Goal: Information Seeking & Learning: Check status

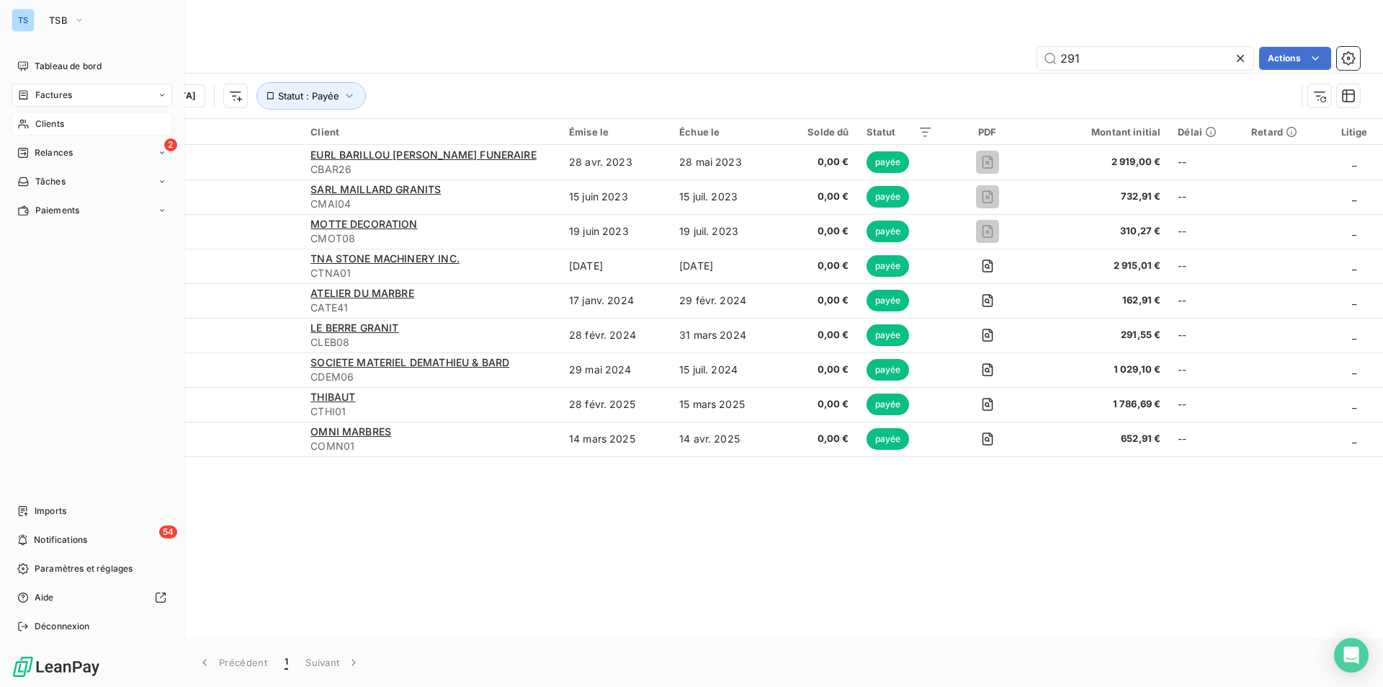
click at [53, 117] on span "Clients" at bounding box center [49, 123] width 29 height 13
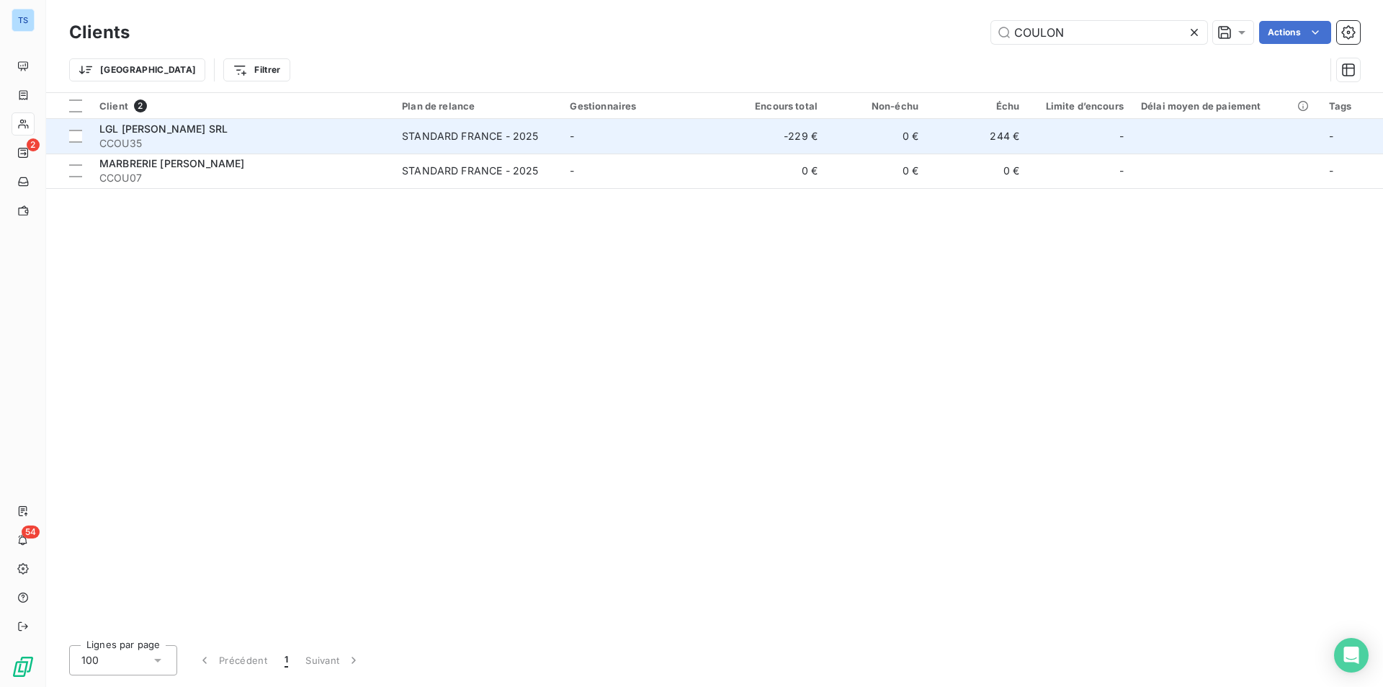
type input "COULON"
click at [164, 133] on span "LGL [PERSON_NAME] SRL" at bounding box center [163, 128] width 128 height 12
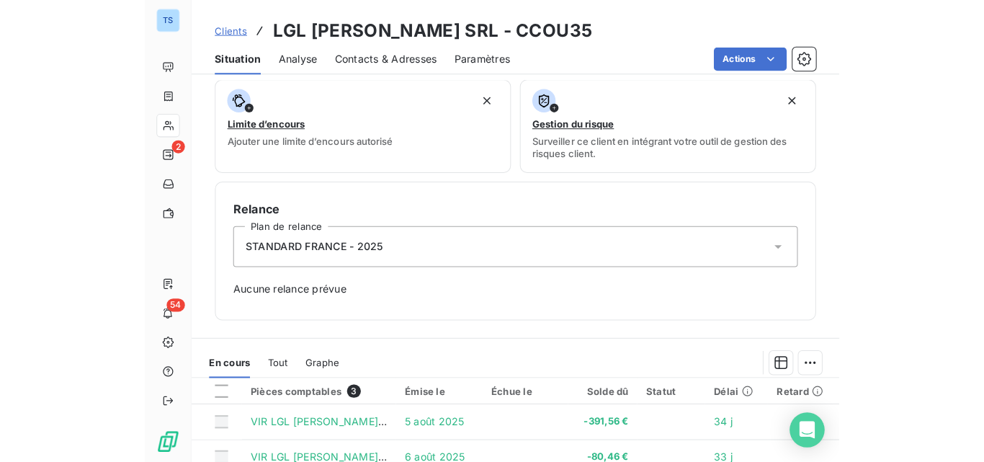
scroll to position [432, 0]
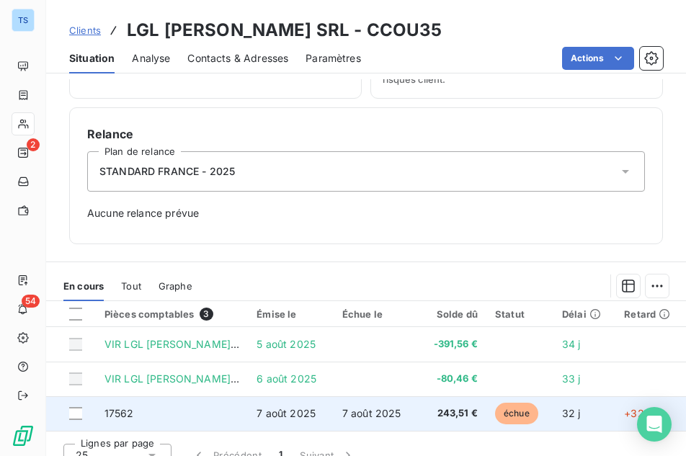
click at [117, 406] on td "17562" at bounding box center [172, 413] width 152 height 35
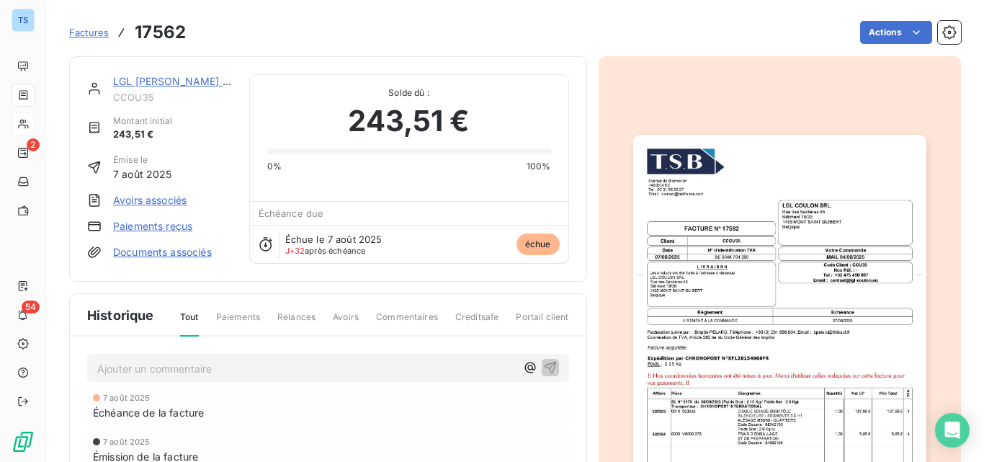
click at [150, 223] on link "Paiements reçus" at bounding box center [152, 226] width 79 height 14
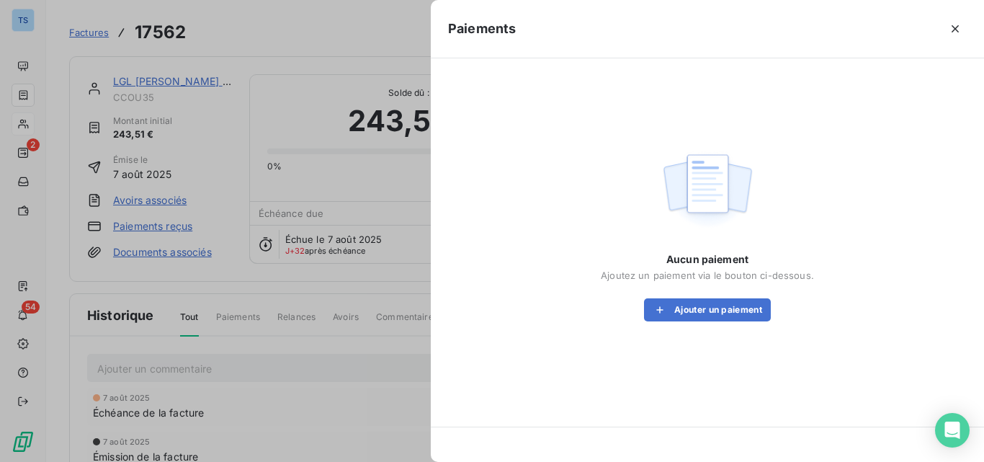
click at [158, 198] on div at bounding box center [492, 231] width 984 height 462
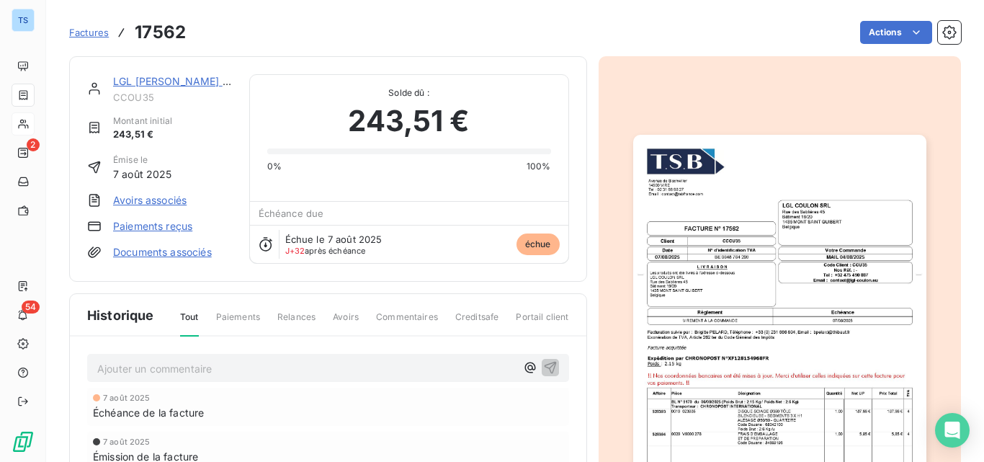
click at [158, 198] on link "Avoirs associés" at bounding box center [149, 200] width 73 height 14
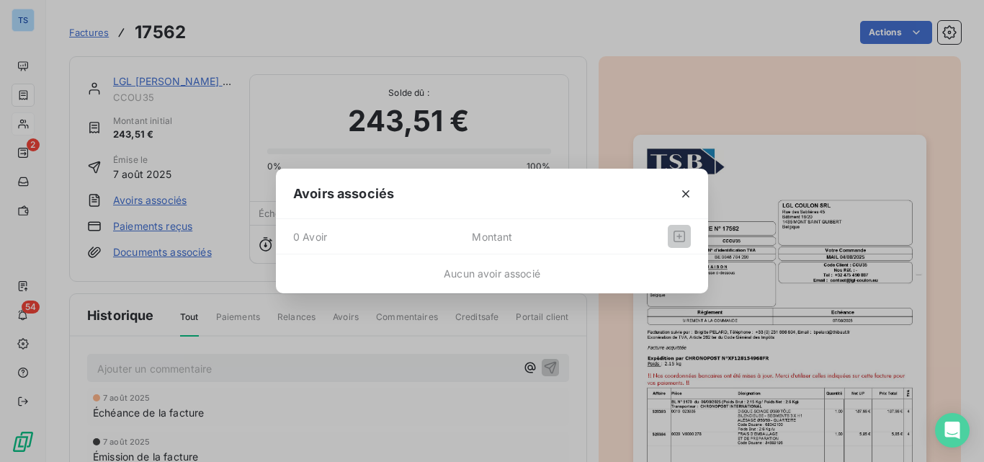
click at [683, 189] on icon "button" at bounding box center [686, 194] width 14 height 14
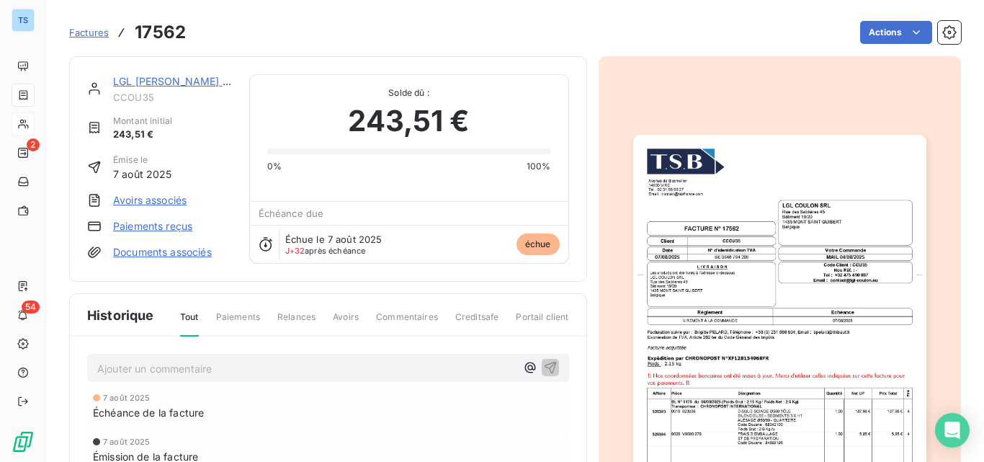
click at [836, 327] on img "button" at bounding box center [779, 342] width 293 height 414
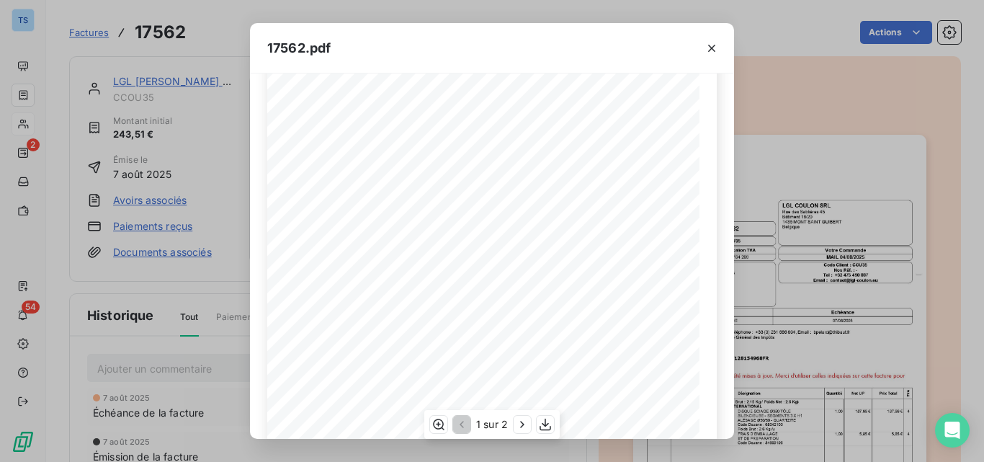
scroll to position [280, 0]
click at [520, 420] on icon "button" at bounding box center [522, 424] width 14 height 14
click at [710, 45] on icon "button" at bounding box center [712, 48] width 14 height 14
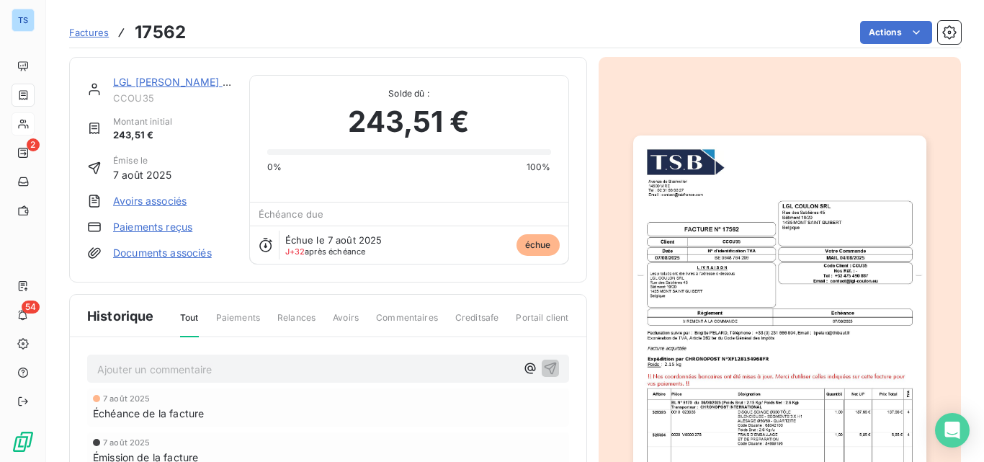
scroll to position [73, 0]
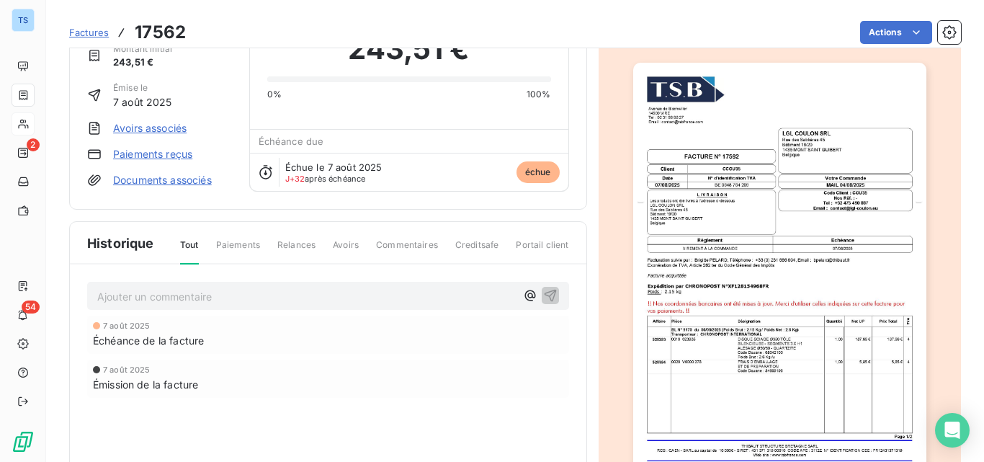
click at [769, 356] on img "button" at bounding box center [779, 270] width 293 height 414
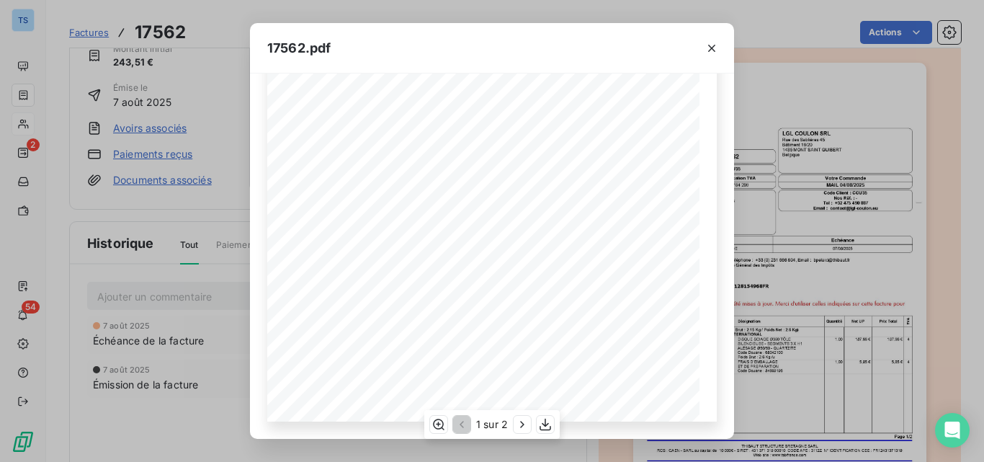
scroll to position [0, 0]
click at [713, 42] on icon "button" at bounding box center [712, 48] width 14 height 14
